Goal: Find specific page/section

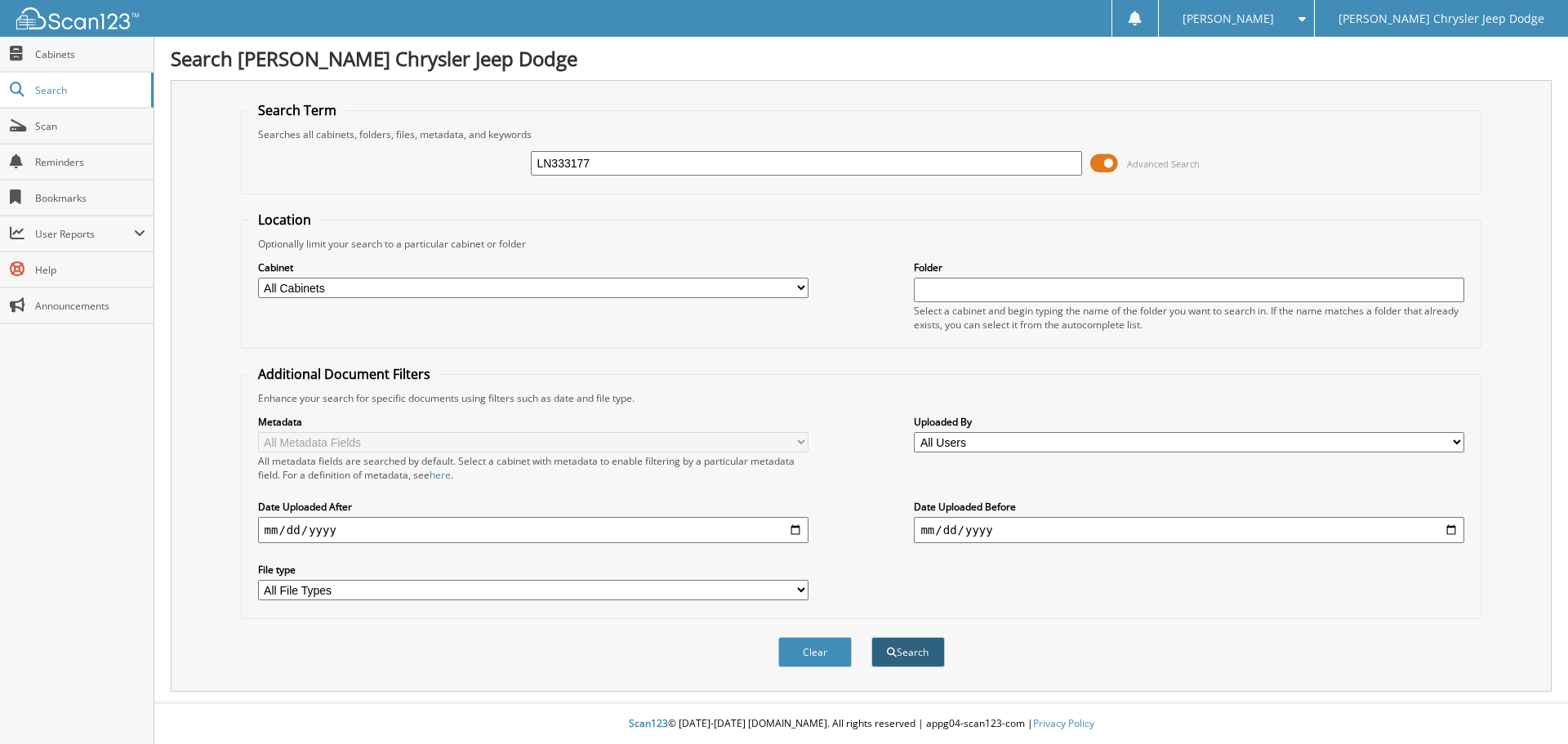
type input "LN333177"
click at [901, 650] on button "Search" at bounding box center [909, 652] width 73 height 31
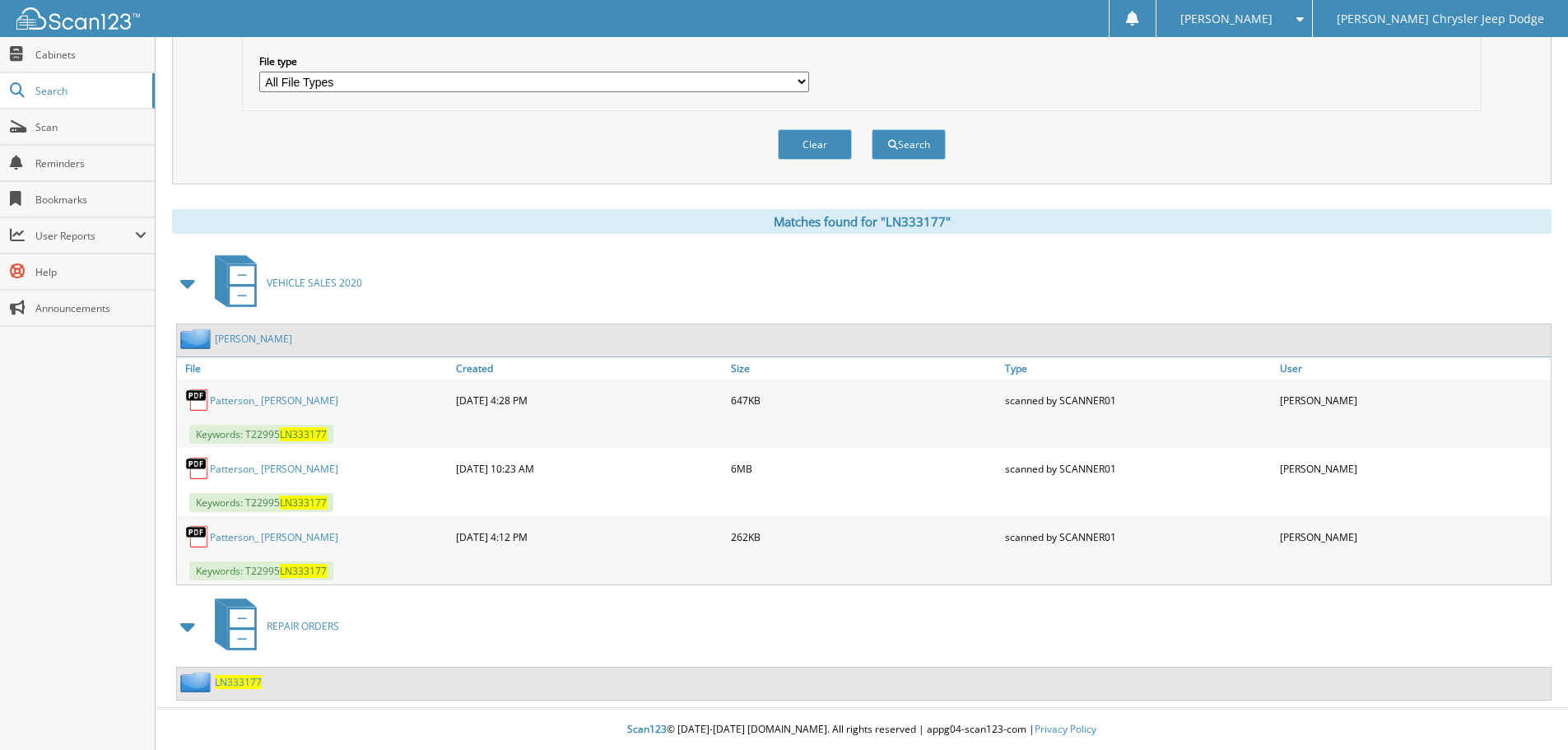
scroll to position [514, 0]
click at [249, 461] on div "Patterson_ Joshua" at bounding box center [315, 468] width 275 height 33
click at [249, 467] on link "Patterson_ Joshua" at bounding box center [274, 469] width 129 height 14
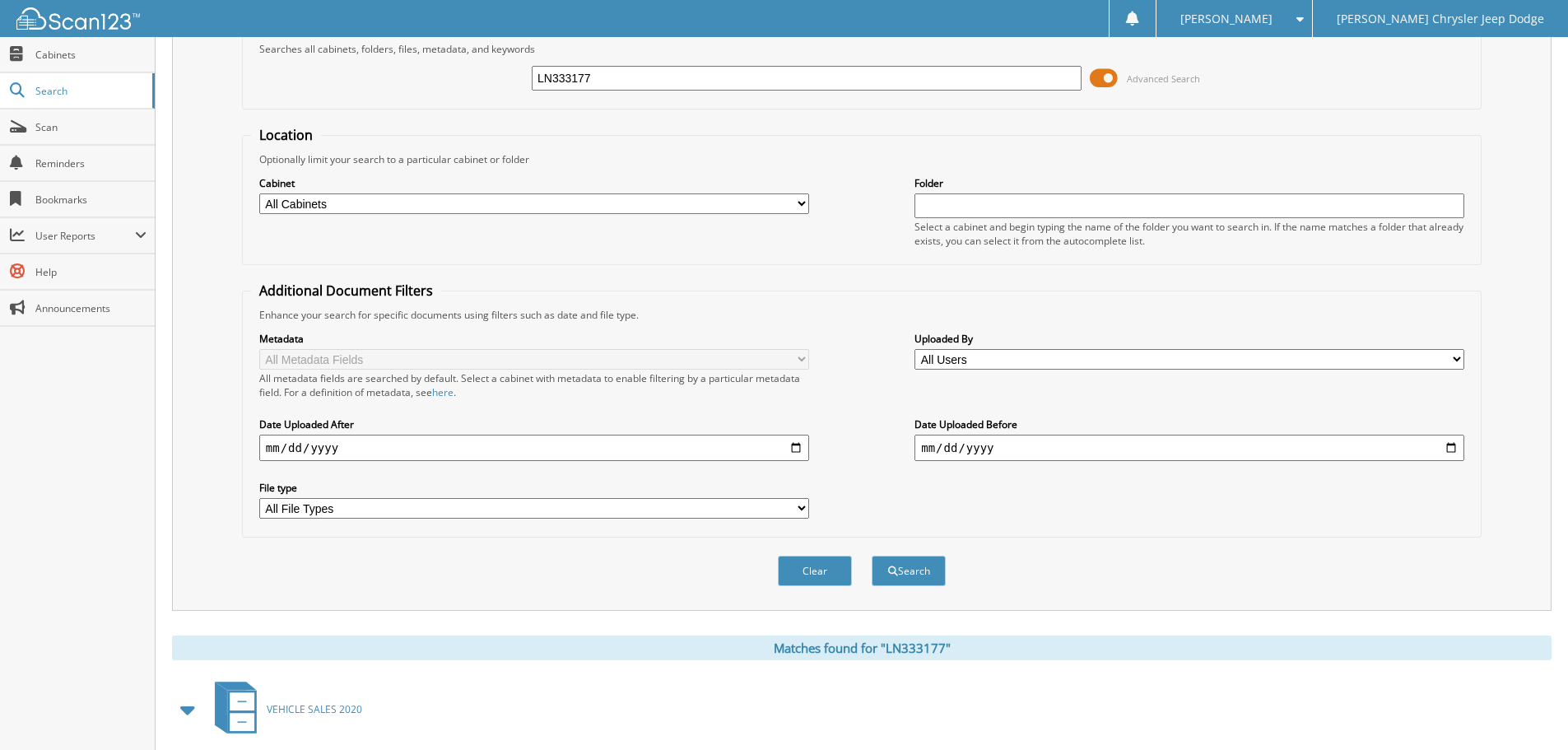
scroll to position [0, 0]
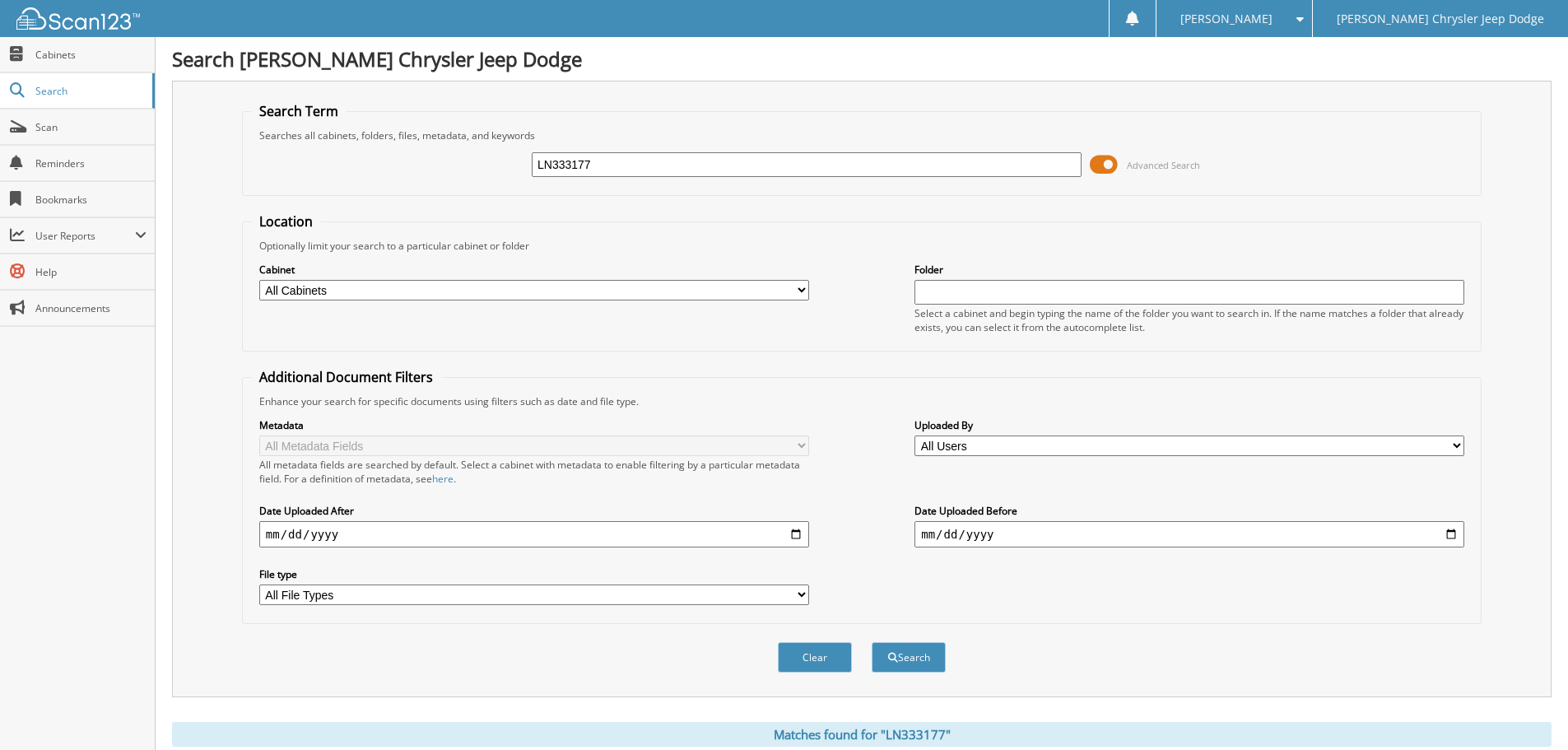
click at [1102, 157] on span at bounding box center [1104, 165] width 28 height 25
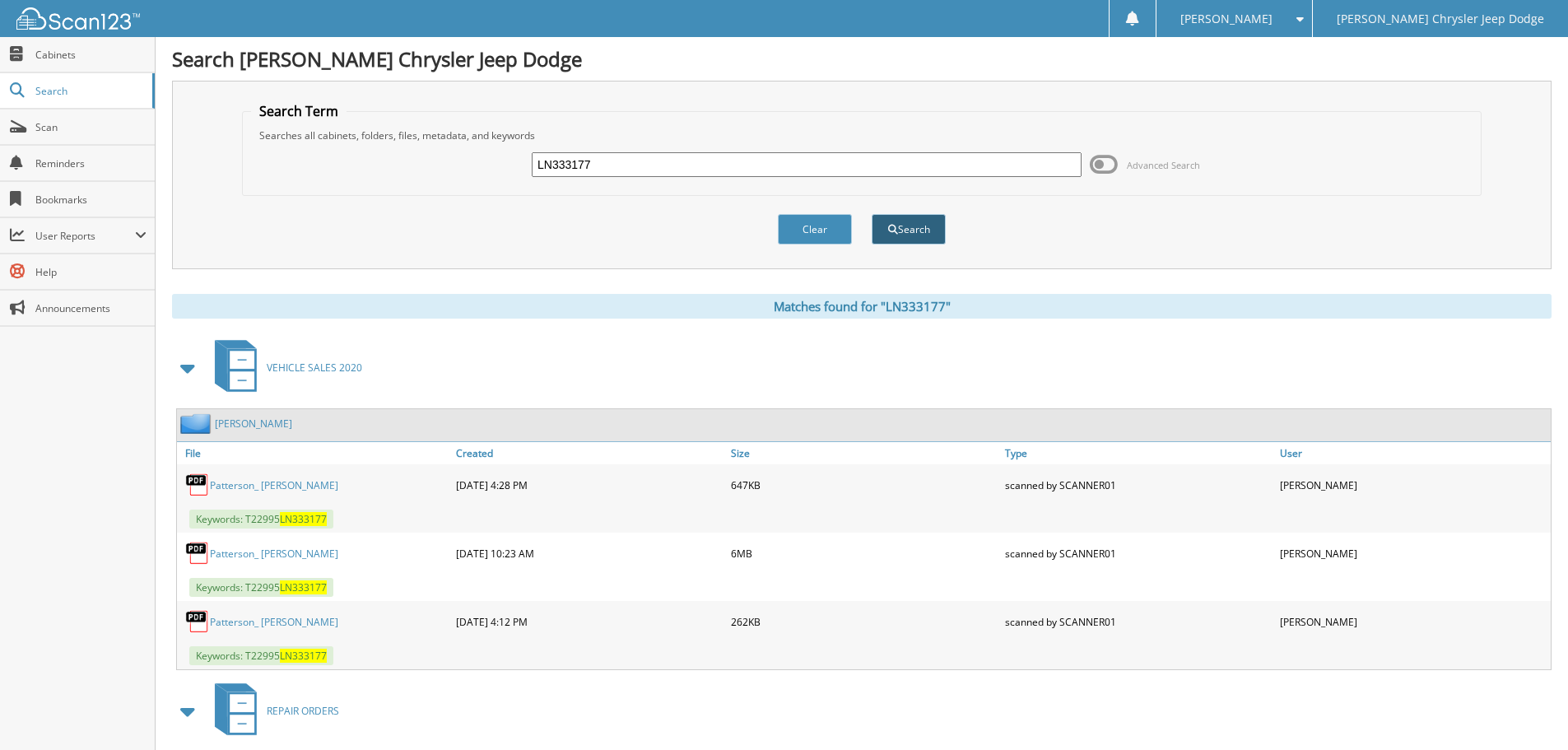
click at [924, 234] on button "Search" at bounding box center [909, 229] width 74 height 31
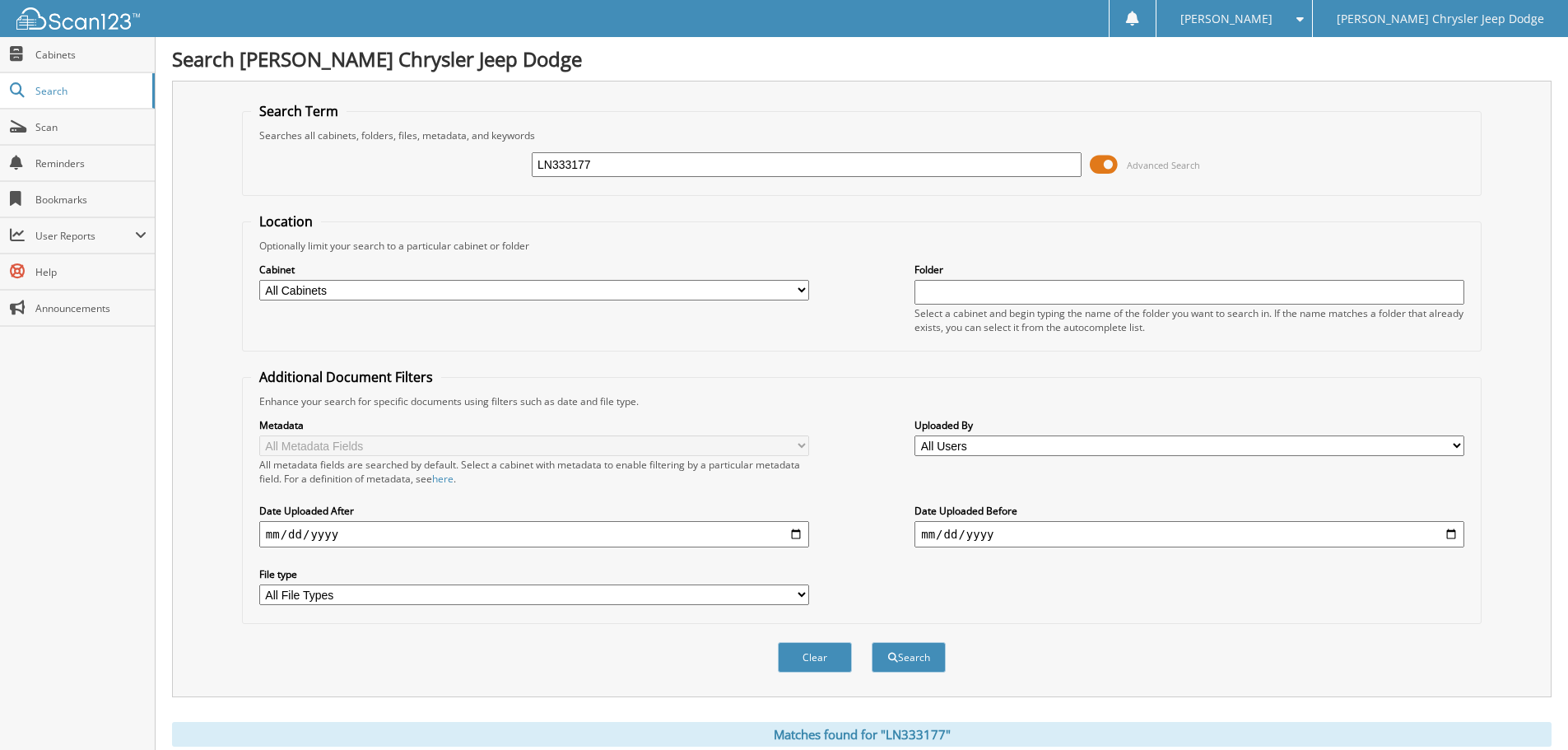
drag, startPoint x: 1093, startPoint y: 165, endPoint x: 1201, endPoint y: 111, distance: 120.7
click at [1201, 111] on fieldset "Search Term Searches all cabinets, folders, files, metadata, and keywords LN333…" at bounding box center [862, 149] width 1240 height 93
click at [1156, 25] on div at bounding box center [1132, 19] width 47 height 37
click at [73, 90] on span "Search" at bounding box center [89, 91] width 108 height 14
